Goal: Task Accomplishment & Management: Use online tool/utility

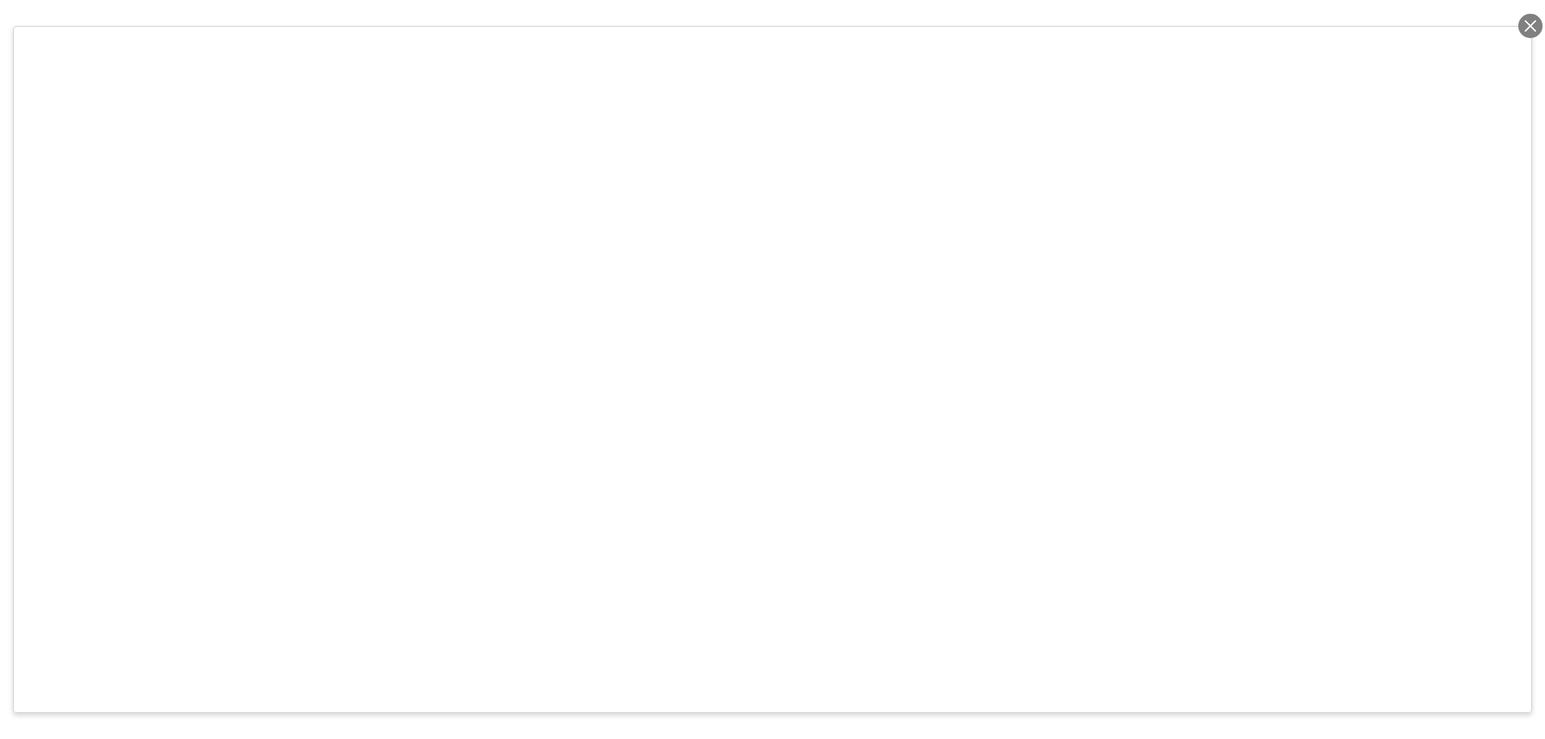
select select "Mitsubishi"
click at [1523, 24] on div at bounding box center [1531, 26] width 24 height 24
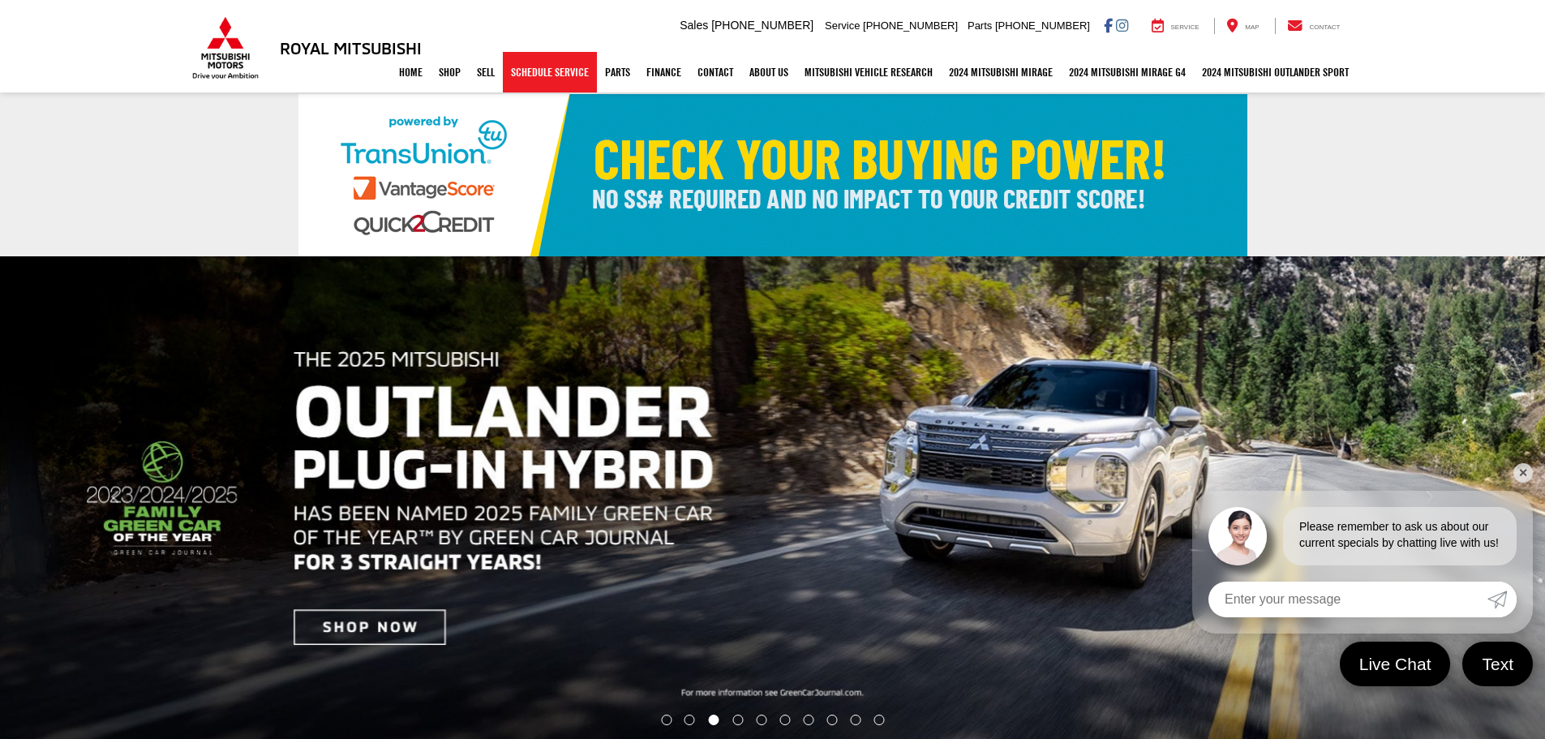
click at [556, 79] on link "Schedule Service" at bounding box center [550, 72] width 94 height 41
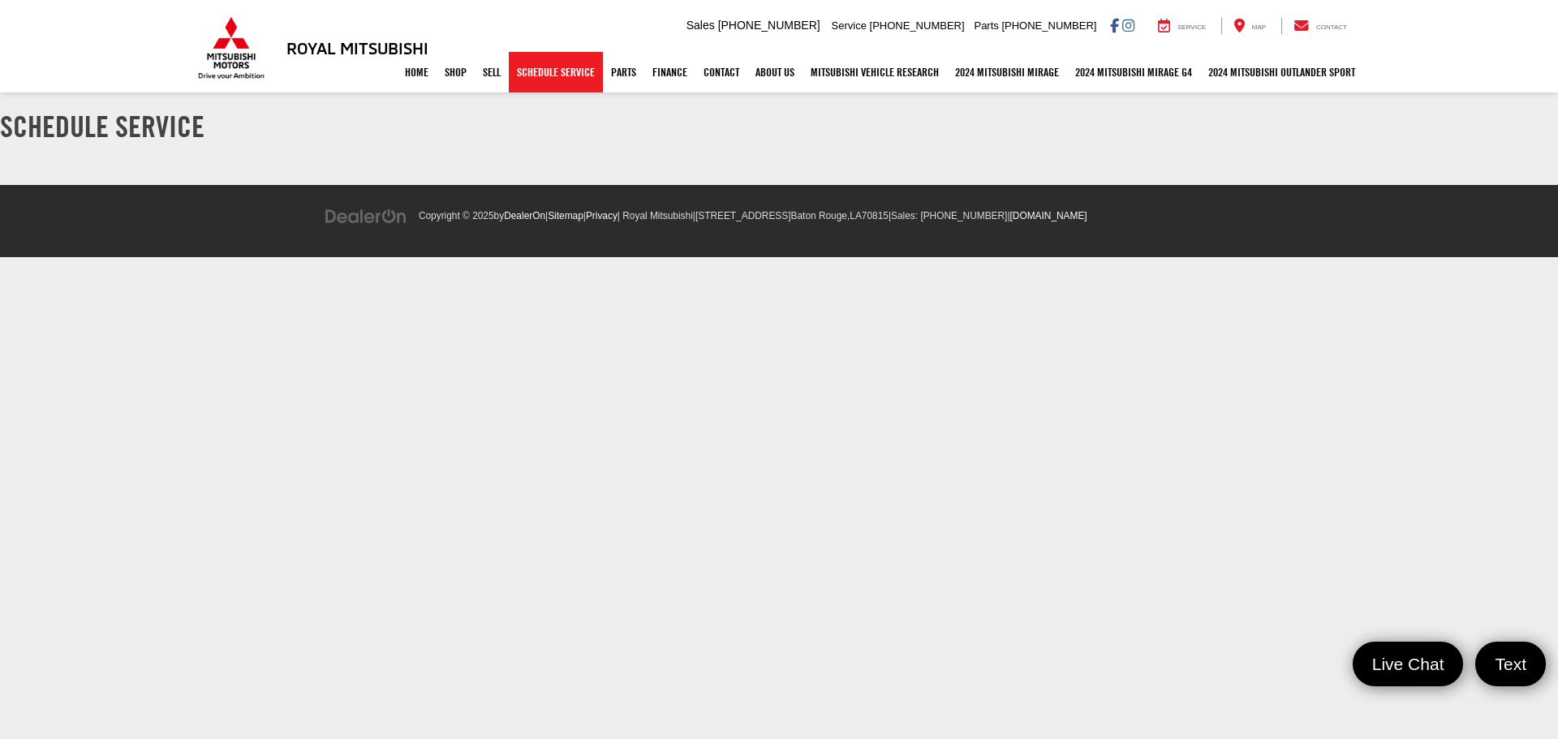
click at [536, 81] on link "Schedule Service" at bounding box center [556, 72] width 94 height 41
